Goal: Task Accomplishment & Management: Manage account settings

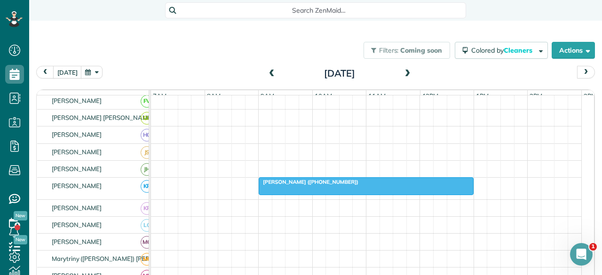
click at [403, 70] on span at bounding box center [408, 74] width 10 height 8
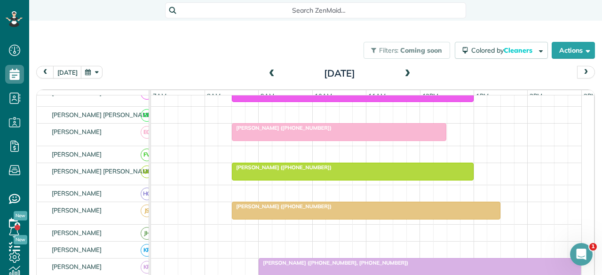
scroll to position [330, 0]
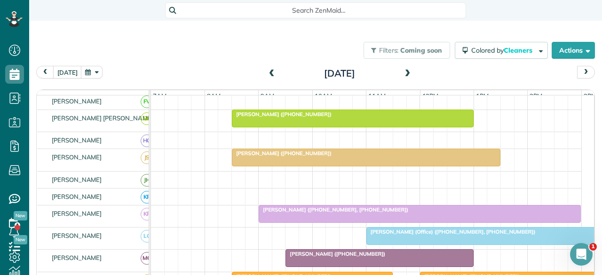
click at [403, 70] on span at bounding box center [408, 74] width 10 height 8
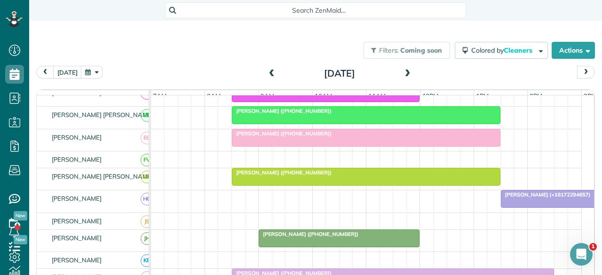
scroll to position [335, 0]
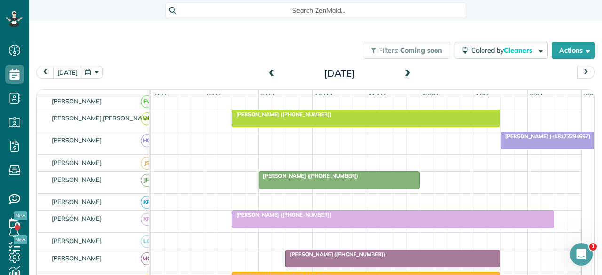
click at [269, 75] on span at bounding box center [272, 74] width 10 height 8
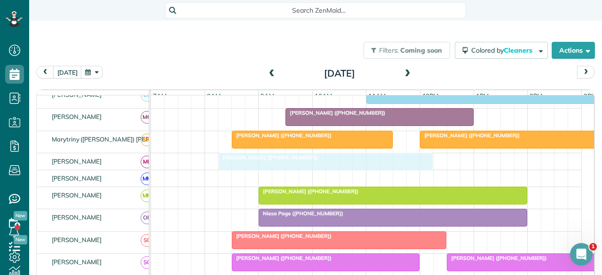
scroll to position [0, 0]
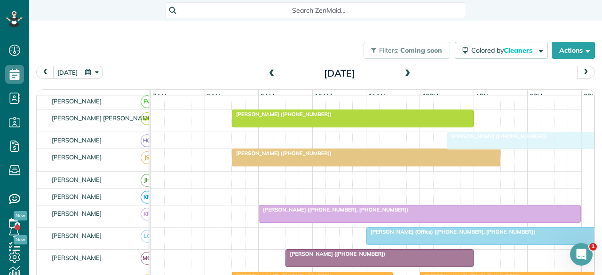
drag, startPoint x: 272, startPoint y: 128, endPoint x: 490, endPoint y: 135, distance: 217.4
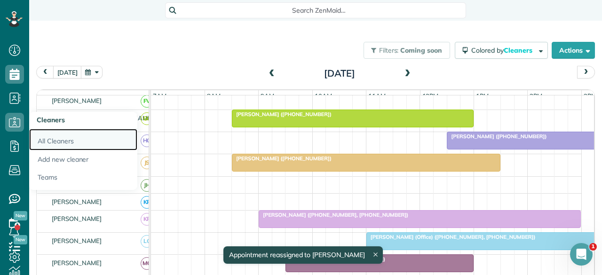
click at [54, 136] on link "All Cleaners" at bounding box center [83, 140] width 108 height 22
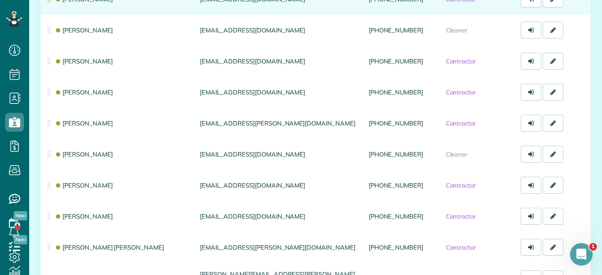
scroll to position [376, 0]
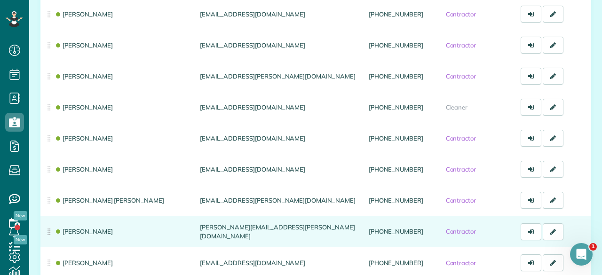
click at [48, 233] on td "[PERSON_NAME]" at bounding box center [118, 232] width 156 height 32
click at [92, 229] on link "[PERSON_NAME]" at bounding box center [84, 232] width 58 height 8
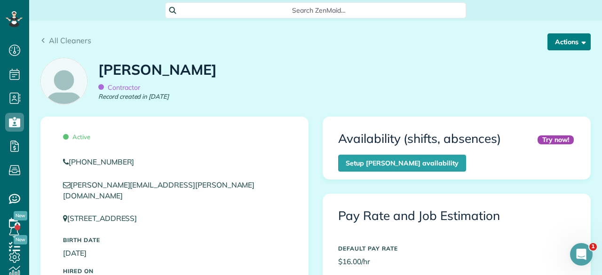
click at [569, 47] on button "Actions" at bounding box center [568, 41] width 43 height 17
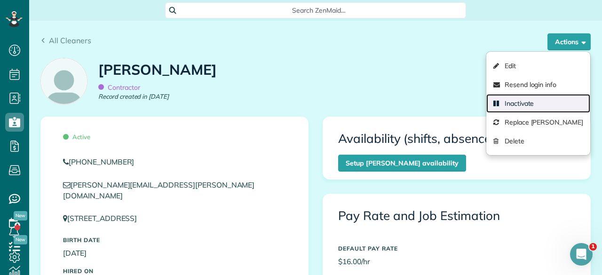
click at [508, 99] on link "Inactivate" at bounding box center [538, 103] width 104 height 19
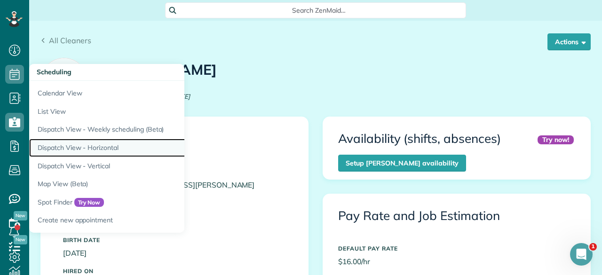
click at [61, 147] on link "Dispatch View - Horizontal" at bounding box center [146, 148] width 235 height 18
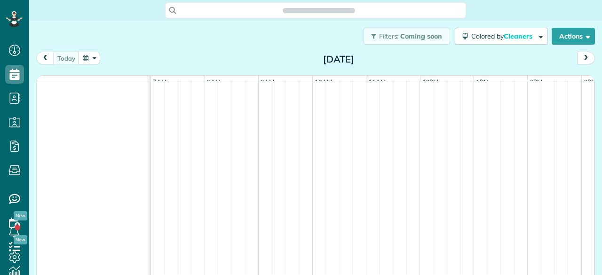
scroll to position [4, 4]
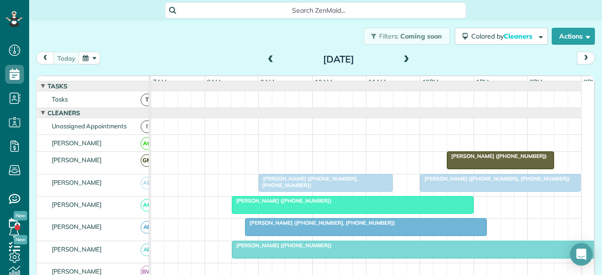
click at [401, 62] on span at bounding box center [406, 60] width 10 height 8
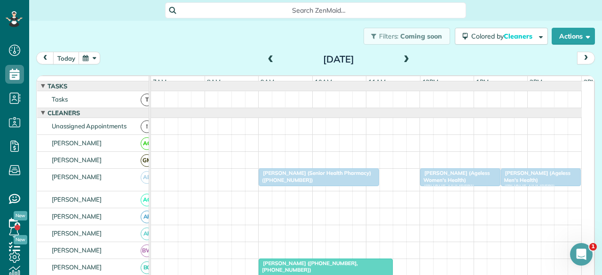
scroll to position [0, 0]
click at [401, 62] on span at bounding box center [406, 60] width 10 height 8
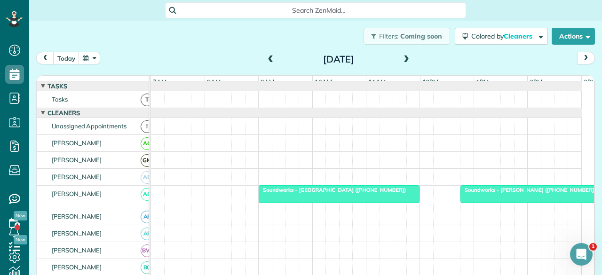
click at [401, 62] on span at bounding box center [406, 60] width 10 height 8
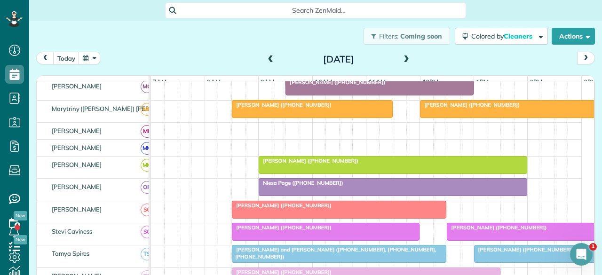
scroll to position [411, 0]
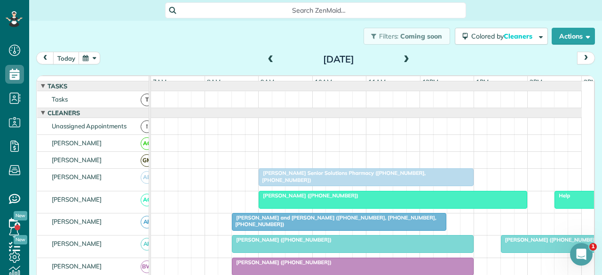
click at [402, 60] on span at bounding box center [406, 60] width 10 height 8
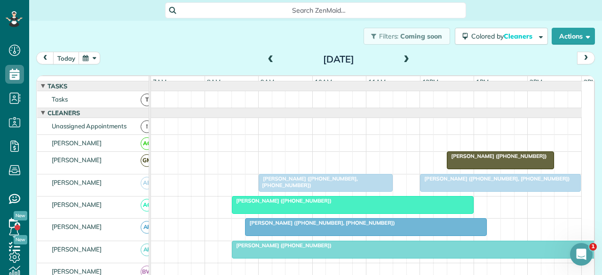
click at [405, 63] on span at bounding box center [406, 60] width 10 height 8
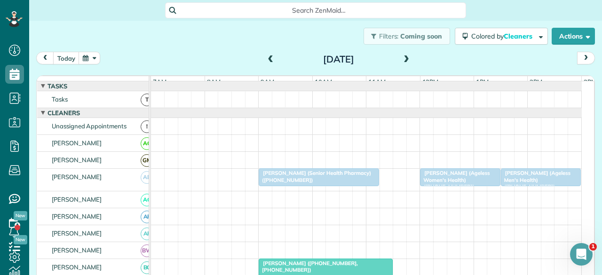
click at [405, 63] on span at bounding box center [406, 60] width 10 height 8
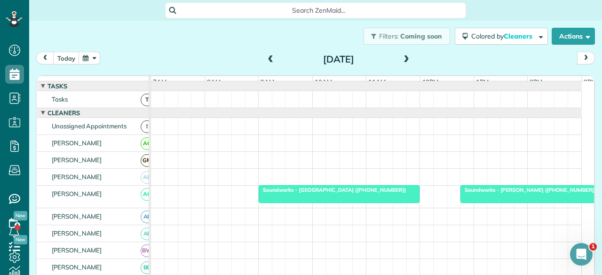
click at [405, 63] on span at bounding box center [406, 60] width 10 height 8
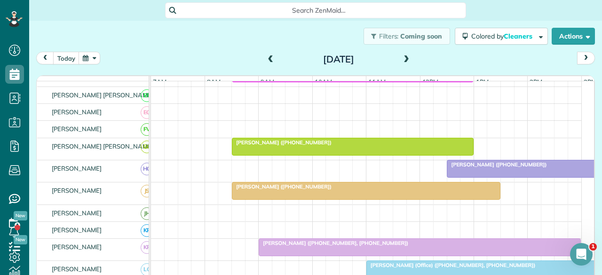
scroll to position [329, 0]
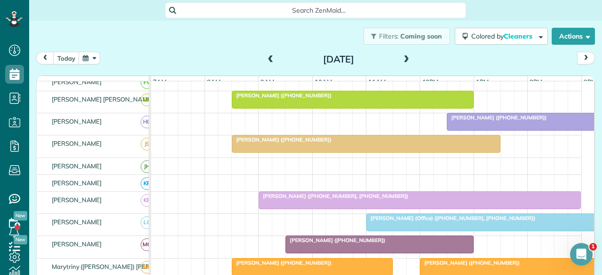
click at [274, 209] on div at bounding box center [419, 200] width 321 height 17
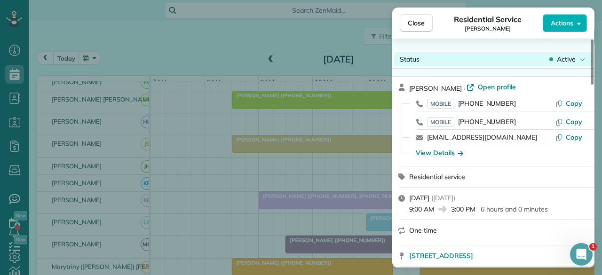
click at [571, 63] on span "Active" at bounding box center [566, 59] width 19 height 9
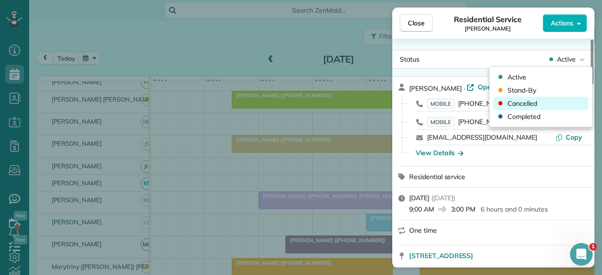
click at [532, 103] on span "Cancelled" at bounding box center [523, 103] width 30 height 9
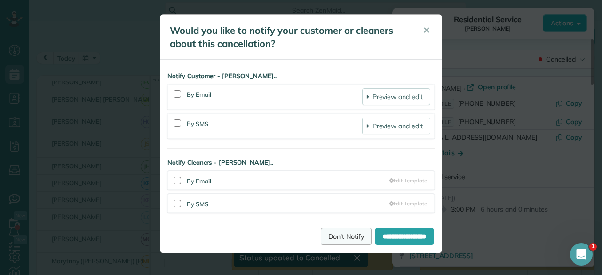
drag, startPoint x: 327, startPoint y: 238, endPoint x: 333, endPoint y: 232, distance: 7.7
click at [328, 238] on link "Don't Notify" at bounding box center [346, 236] width 51 height 17
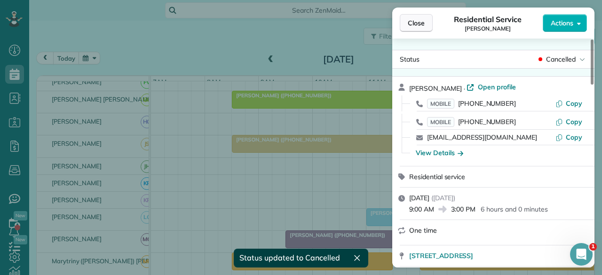
click at [423, 20] on span "Close" at bounding box center [416, 22] width 17 height 9
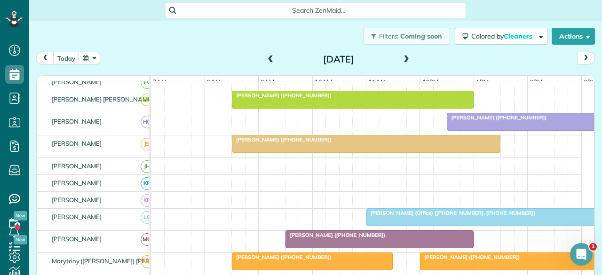
click at [270, 61] on span at bounding box center [271, 60] width 10 height 8
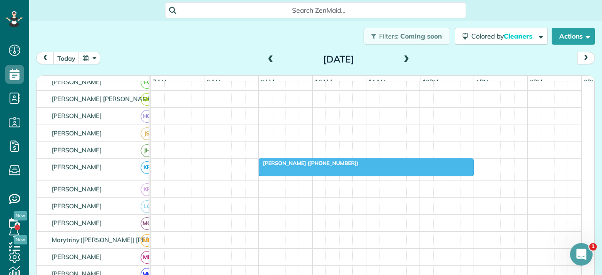
click at [268, 61] on span at bounding box center [271, 60] width 10 height 8
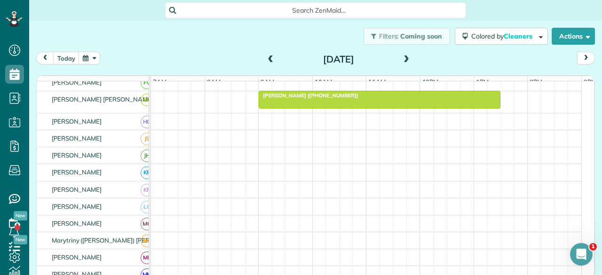
click at [268, 61] on span at bounding box center [271, 60] width 10 height 8
